Goal: Check status

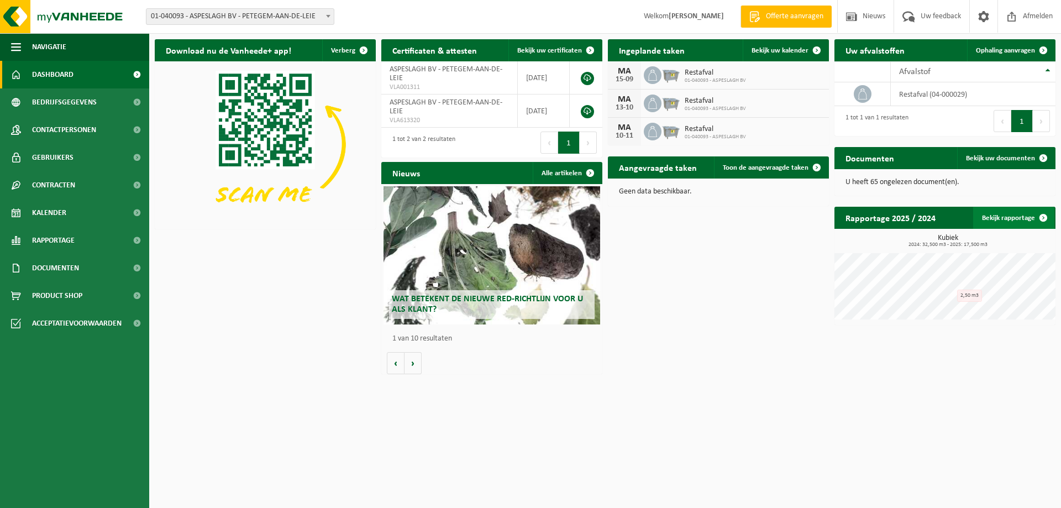
click at [1025, 218] on link "Bekijk rapportage" at bounding box center [1013, 218] width 81 height 22
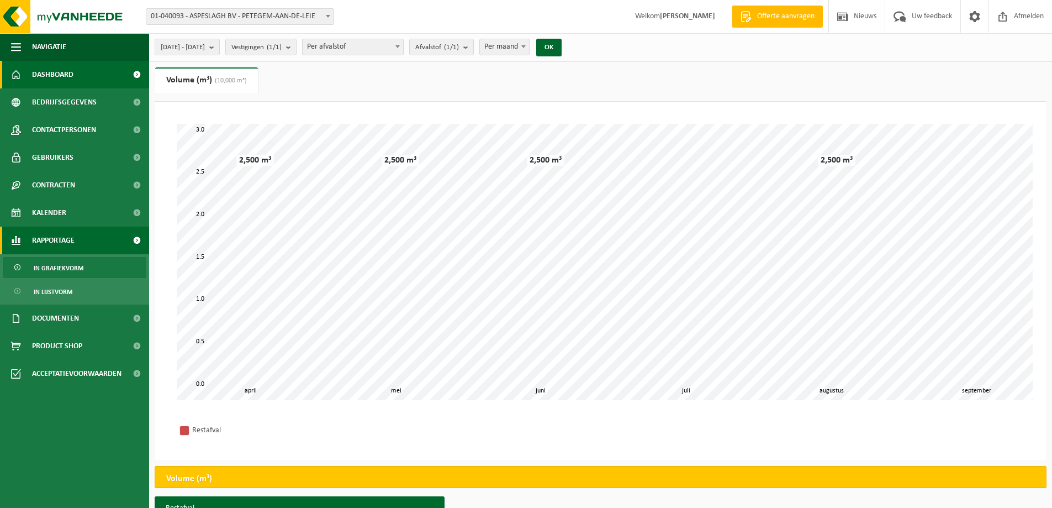
click at [48, 77] on span "Dashboard" at bounding box center [52, 75] width 41 height 28
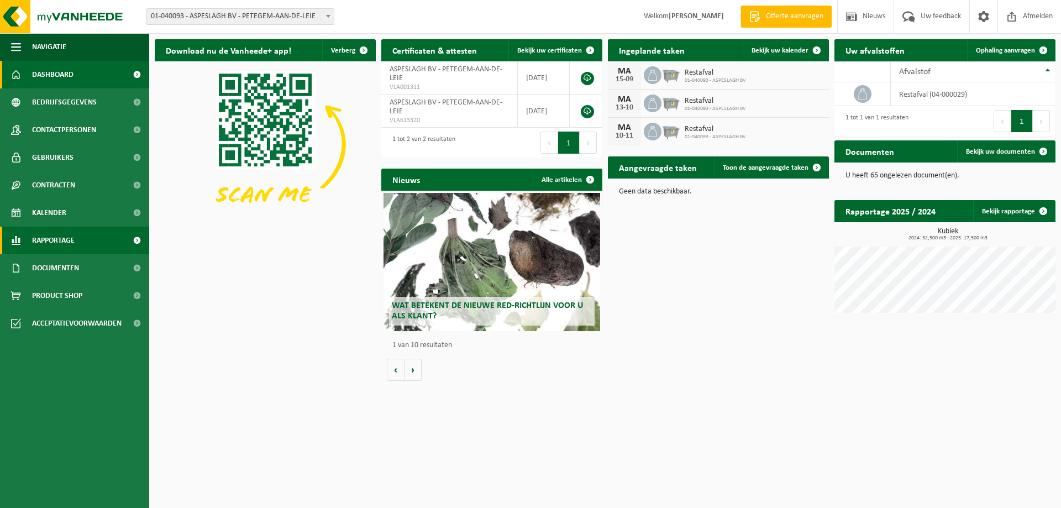
click at [76, 244] on link "Rapportage" at bounding box center [74, 241] width 149 height 28
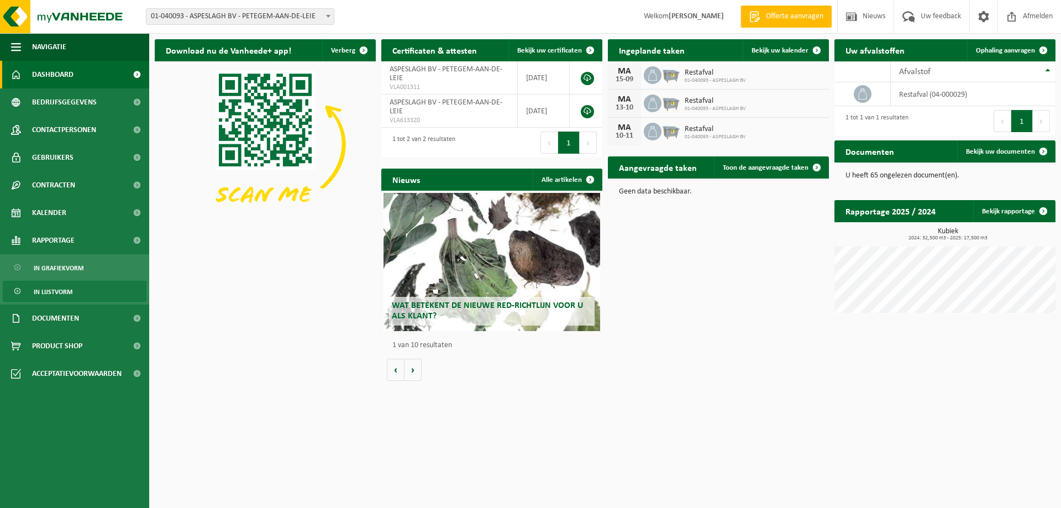
click at [65, 293] on span "In lijstvorm" at bounding box center [53, 291] width 39 height 21
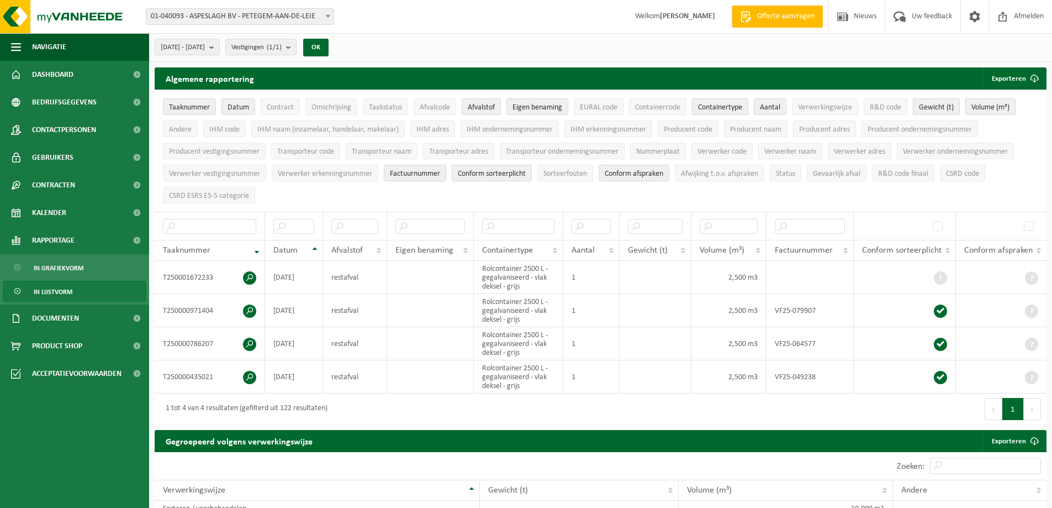
click at [944, 104] on span "Gewicht (t)" at bounding box center [936, 107] width 35 height 8
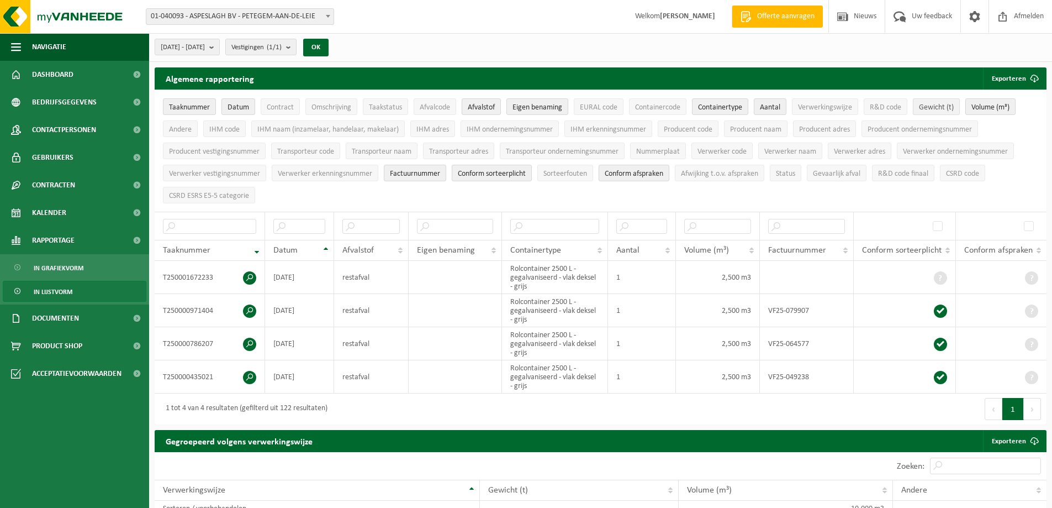
click at [944, 104] on span "Gewicht (t)" at bounding box center [936, 107] width 35 height 8
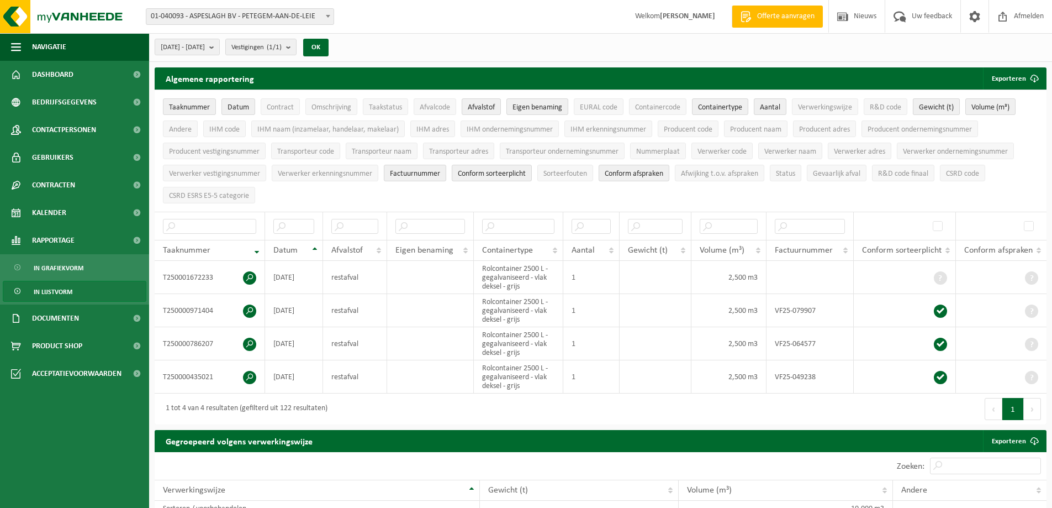
click at [944, 104] on span "Gewicht (t)" at bounding box center [936, 107] width 35 height 8
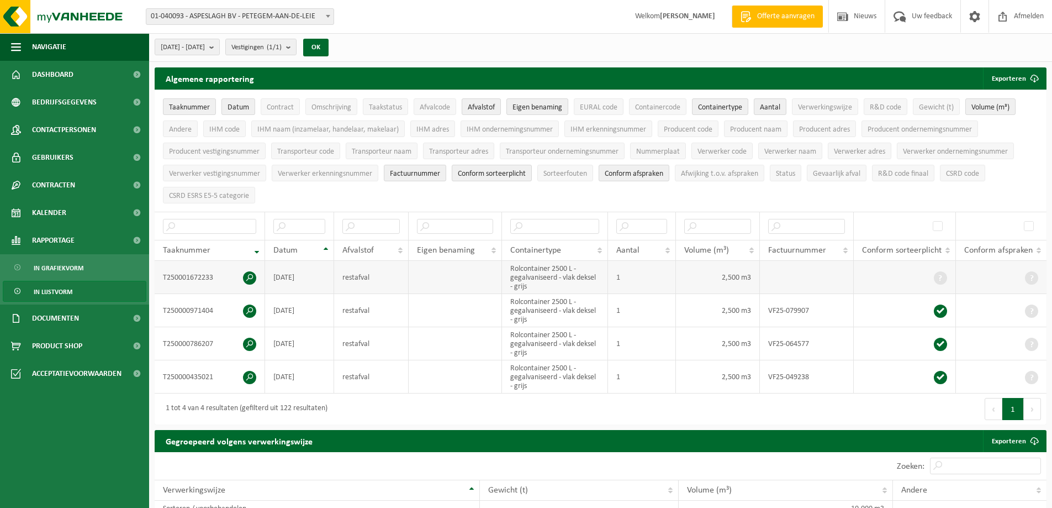
click at [252, 274] on span at bounding box center [249, 277] width 13 height 13
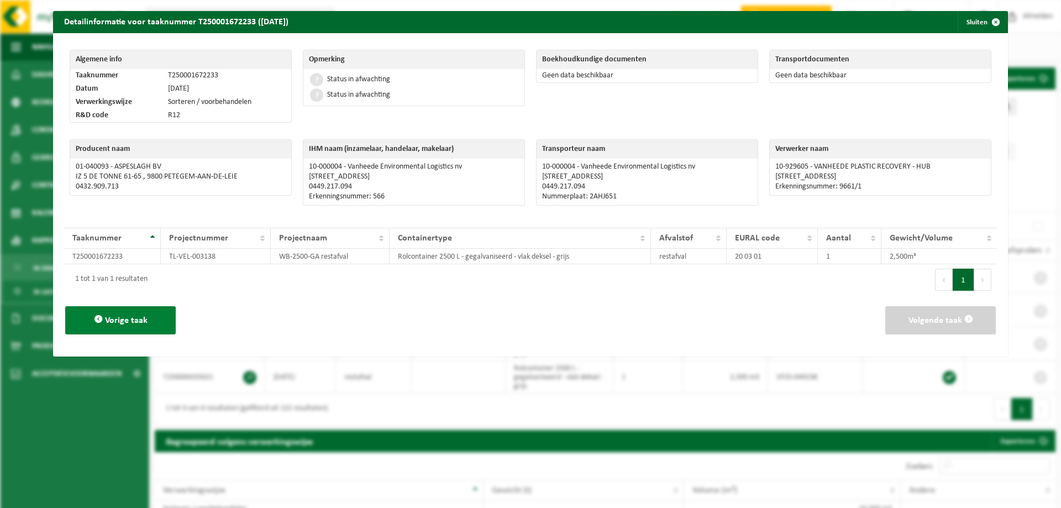
click at [120, 324] on span "Vorige taak" at bounding box center [126, 320] width 43 height 9
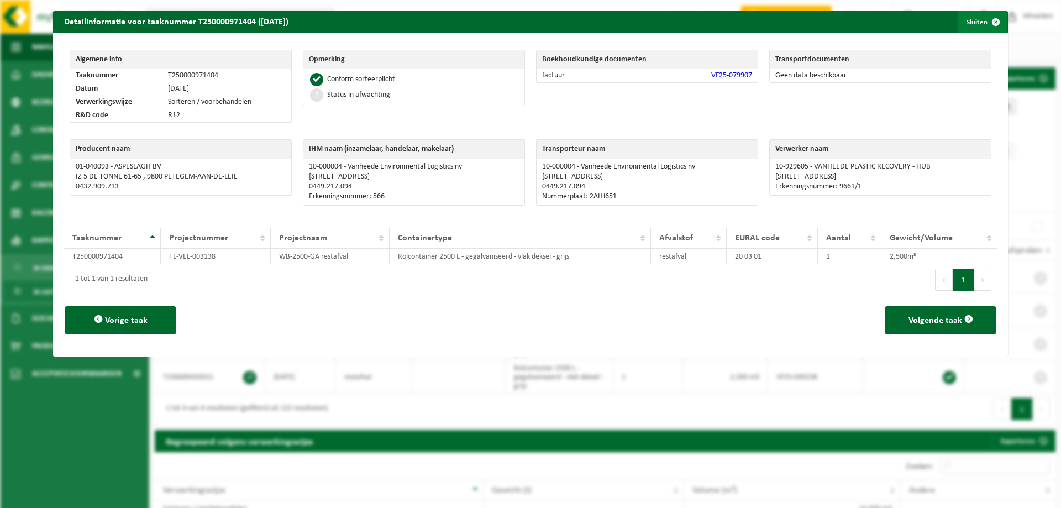
click at [973, 17] on button "Sluiten" at bounding box center [981, 22] width 49 height 22
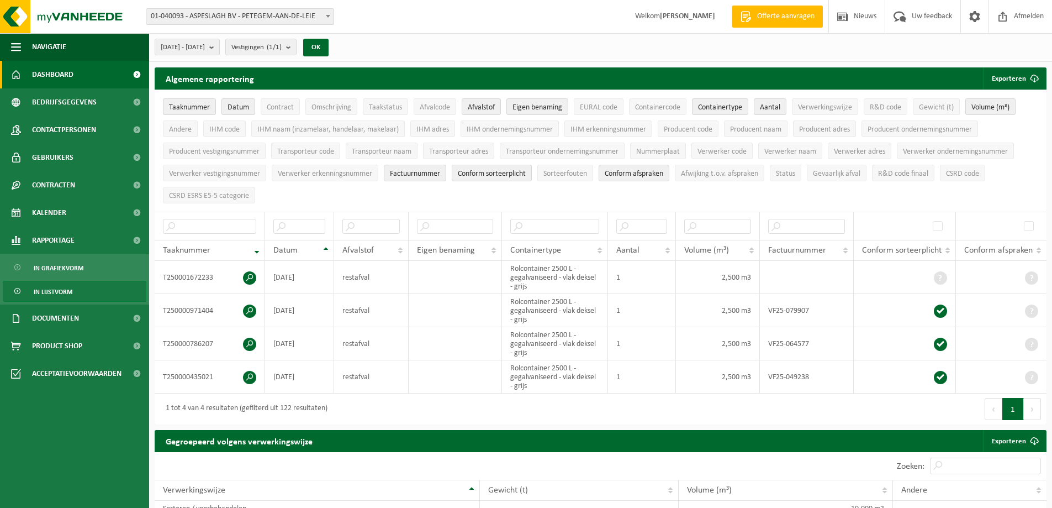
click at [64, 73] on span "Dashboard" at bounding box center [52, 75] width 41 height 28
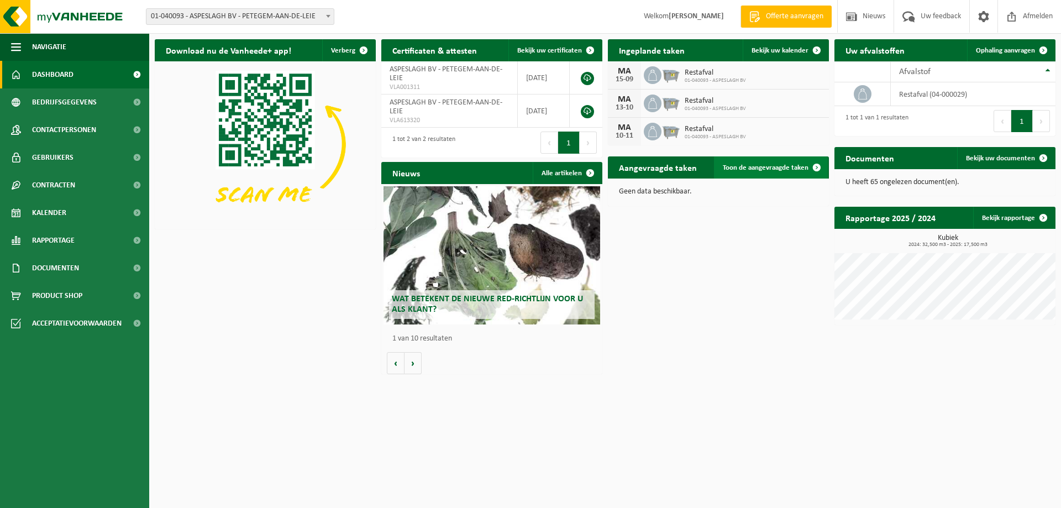
click at [752, 170] on span "Toon de aangevraagde taken" at bounding box center [766, 167] width 86 height 7
